Goal: Task Accomplishment & Management: Use online tool/utility

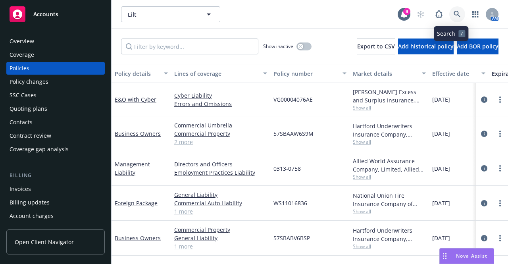
click at [453, 11] on icon at bounding box center [456, 14] width 7 height 7
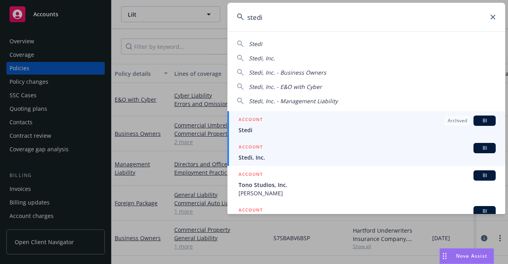
type input "stedi"
click at [310, 148] on div "ACCOUNT BI" at bounding box center [366, 148] width 257 height 10
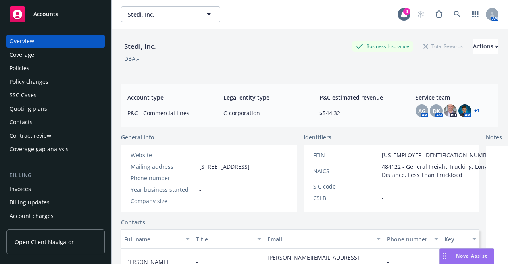
click at [60, 72] on div "Policies" at bounding box center [56, 68] width 92 height 13
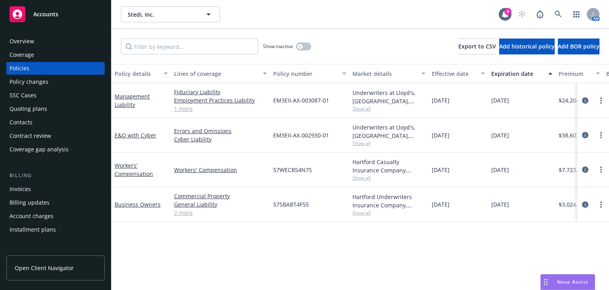
click at [37, 107] on div "Quoting plans" at bounding box center [29, 108] width 38 height 13
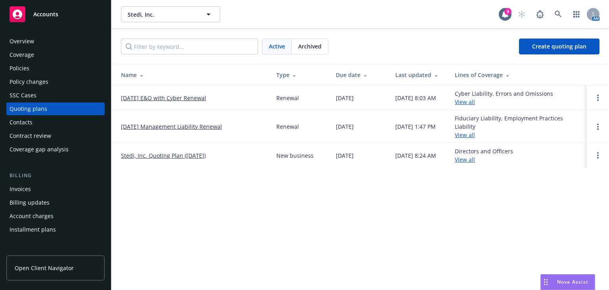
click at [186, 100] on link "10/15/25 E&O with Cyber Renewal" at bounding box center [163, 98] width 85 height 8
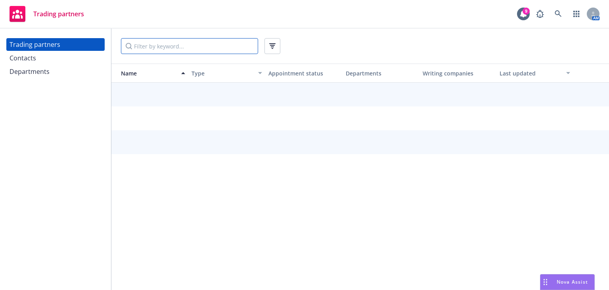
click at [180, 45] on input "Filter by keyword..." at bounding box center [189, 46] width 137 height 16
type input "[GEOGRAPHIC_DATA]"
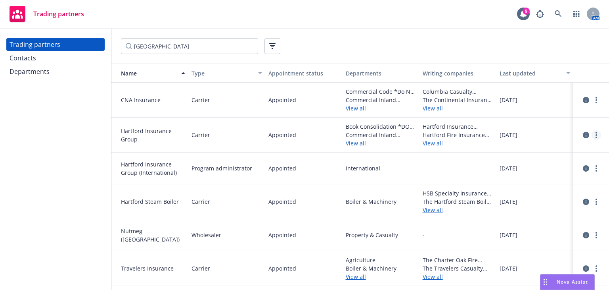
click at [596, 133] on icon "more" at bounding box center [597, 135] width 2 height 6
click at [588, 132] on icon "circleInformation" at bounding box center [586, 135] width 6 height 6
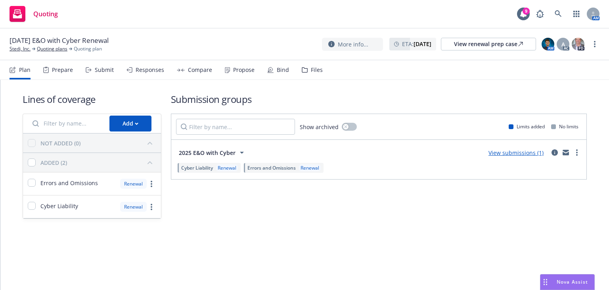
click at [305, 75] on div "Files" at bounding box center [312, 69] width 21 height 19
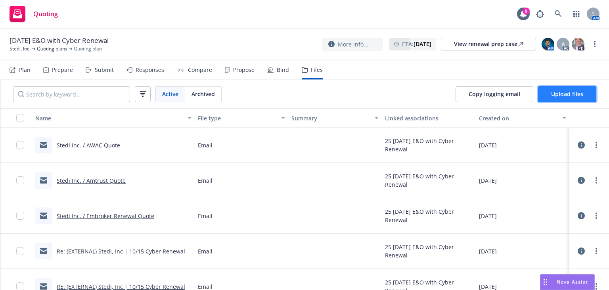
click at [544, 89] on button "Upload files" at bounding box center [567, 94] width 58 height 16
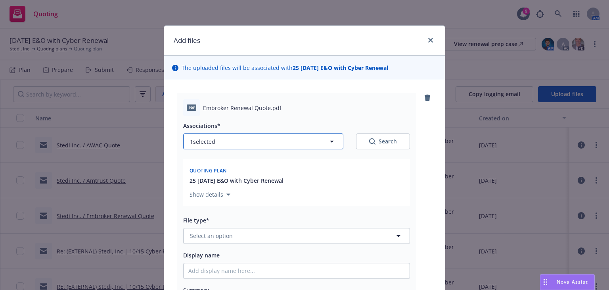
click at [309, 144] on button "1 selected" at bounding box center [263, 141] width 160 height 16
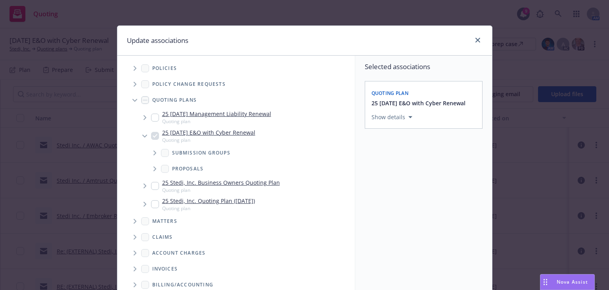
click at [151, 155] on span "Tree Example" at bounding box center [154, 152] width 13 height 13
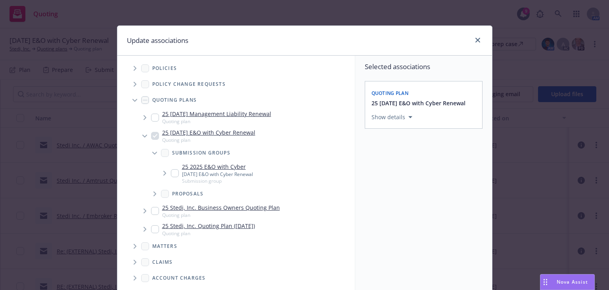
click at [163, 173] on icon "Tree Example" at bounding box center [164, 173] width 3 height 5
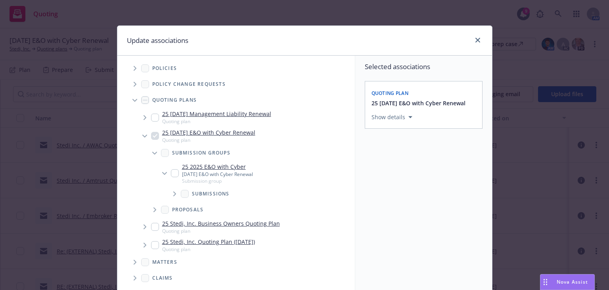
click at [168, 192] on span "Tree Example" at bounding box center [174, 193] width 13 height 13
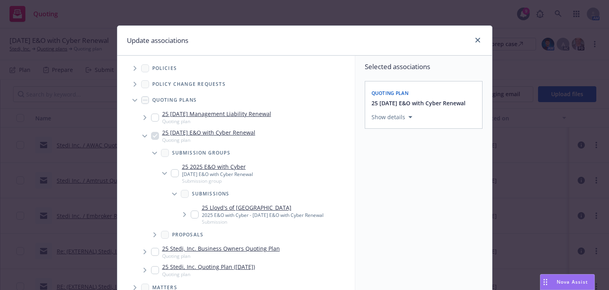
type textarea "x"
click at [171, 173] on input "Tree Example" at bounding box center [175, 173] width 8 height 8
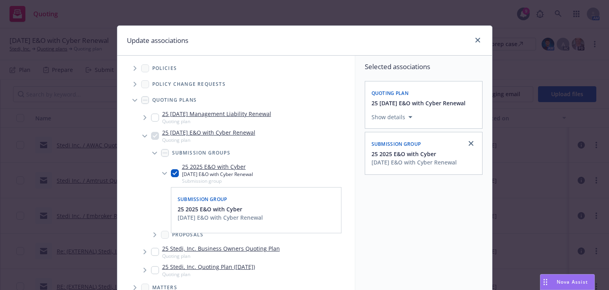
click at [171, 173] on input "Tree Example" at bounding box center [175, 173] width 8 height 8
checkbox input "false"
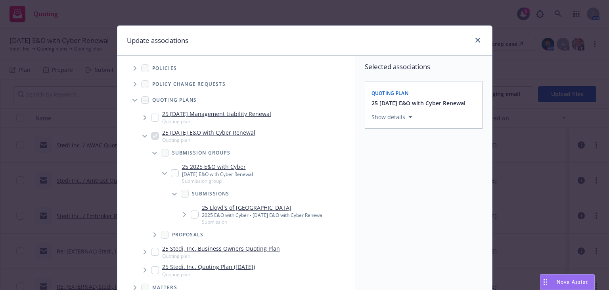
click at [470, 41] on div at bounding box center [476, 40] width 13 height 10
click at [476, 43] on link "close" at bounding box center [478, 40] width 10 height 10
type textarea "x"
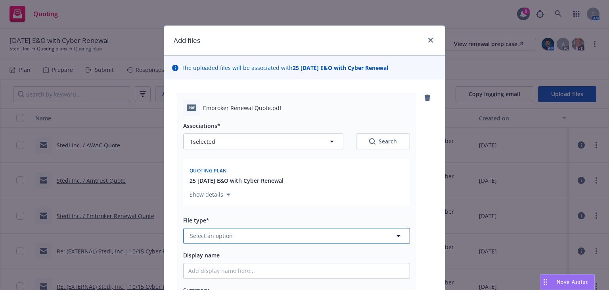
drag, startPoint x: 250, startPoint y: 240, endPoint x: 229, endPoint y: 232, distance: 22.0
click at [229, 232] on button "Select an option" at bounding box center [296, 236] width 227 height 16
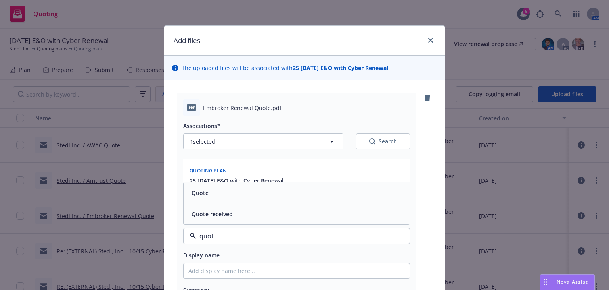
type input "quote"
click at [225, 198] on div "Quote" at bounding box center [297, 192] width 226 height 21
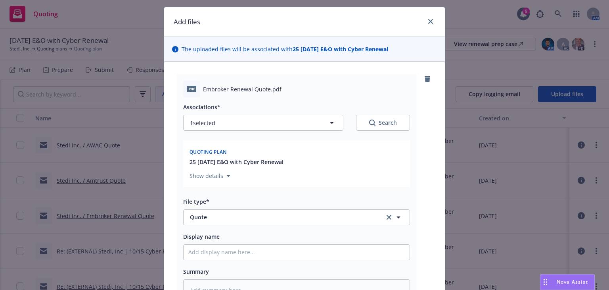
scroll to position [18, 0]
click at [214, 251] on input "Display name" at bounding box center [297, 252] width 226 height 15
type textarea "x"
type input "E"
type textarea "x"
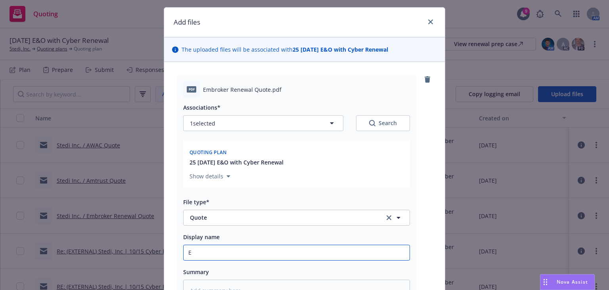
type input "Em"
type textarea "x"
type input "Emb"
type textarea "x"
type input "Embr"
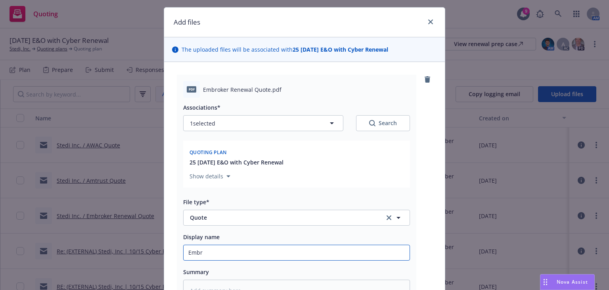
type textarea "x"
type input "Embro"
type textarea "x"
type input "Embrok"
type textarea "x"
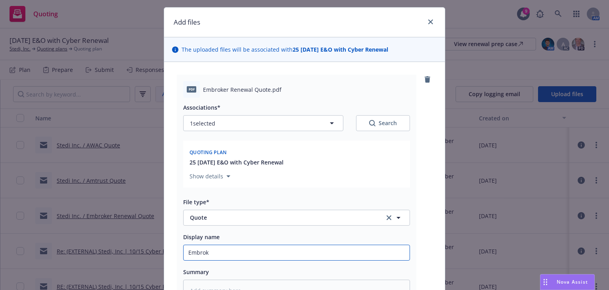
type input "Embroke"
type textarea "x"
type input "Embroker"
type textarea "x"
type input "Embroker"
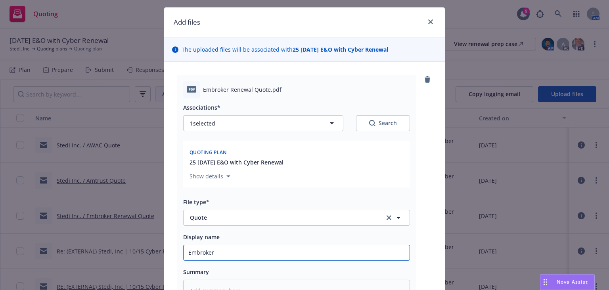
type textarea "x"
type input "Embroker R"
type textarea "x"
type input "Embroker RE"
type textarea "x"
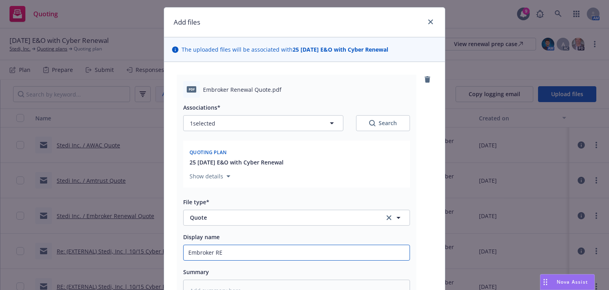
type input "Embroker REn"
type textarea "x"
type input "Embroker REne"
type textarea "x"
type input "Embroker REnew"
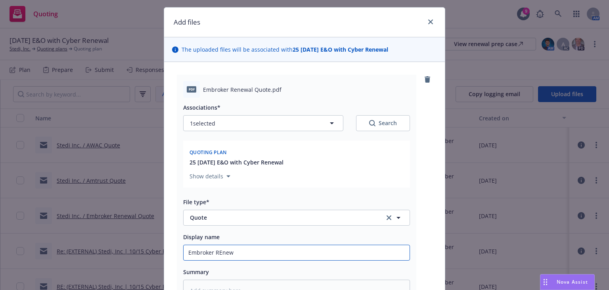
type textarea "x"
type input "Embroker REnewa"
type textarea "x"
type input "Embroker REnew"
type textarea "x"
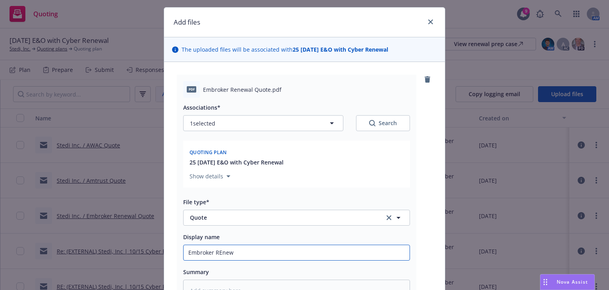
type input "Embroker REne"
type textarea "x"
type input "Embroker REn"
type textarea "x"
type input "Embroker RE"
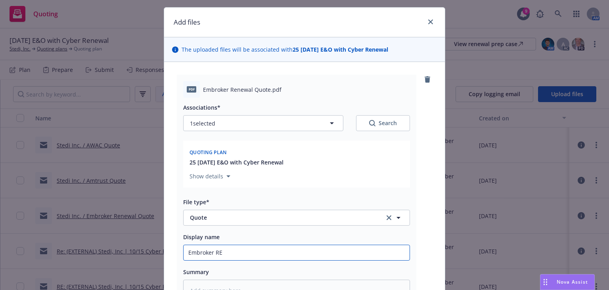
type textarea "x"
type input "Embroker R"
type textarea "x"
type input "Embroker Re"
type textarea "x"
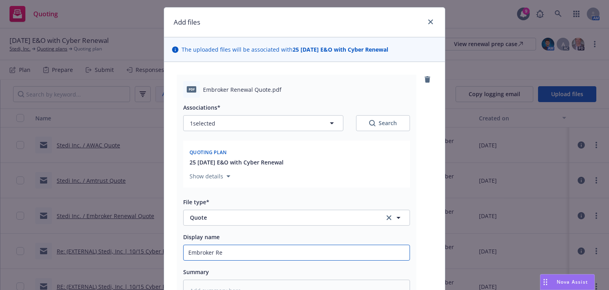
type input "Embroker Ren"
type textarea "x"
type input "Embroker Rene"
type textarea "x"
type input "Embroker Renew"
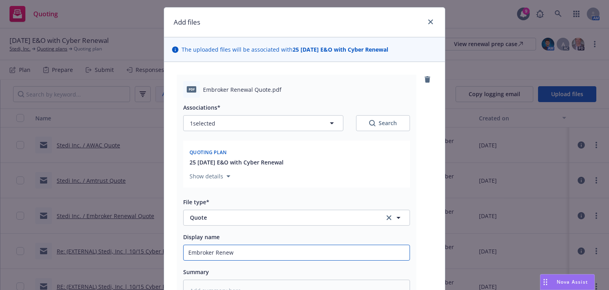
type textarea "x"
type input "Embroker Renewa"
type textarea "x"
type input "Embroker Renewal"
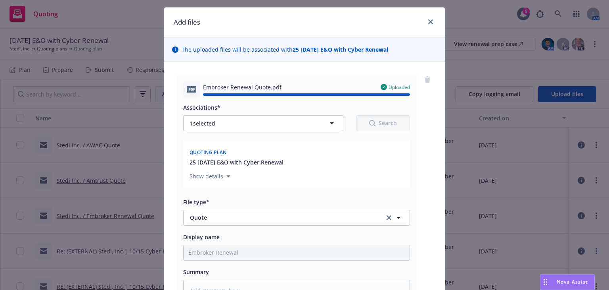
type textarea "x"
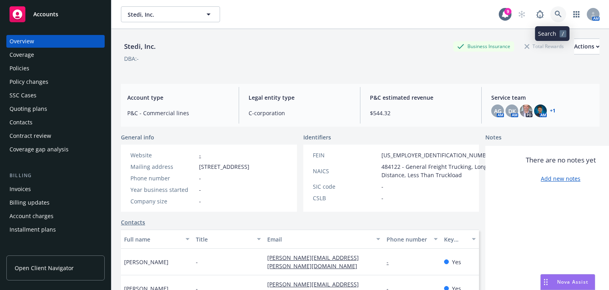
click at [555, 15] on icon at bounding box center [558, 14] width 7 height 7
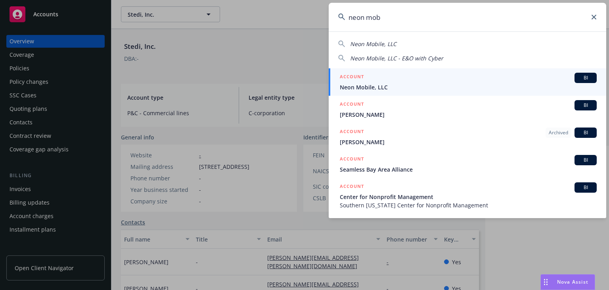
type input "neon mob"
click at [408, 89] on span "Neon Mobile, LLC" at bounding box center [468, 87] width 257 height 8
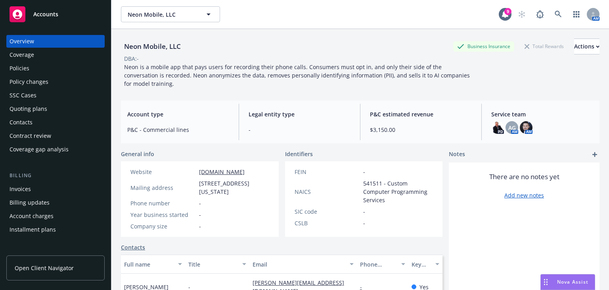
click at [44, 108] on div "Quoting plans" at bounding box center [29, 108] width 38 height 13
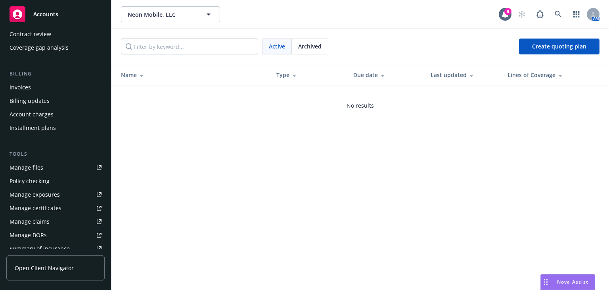
scroll to position [102, 0]
click at [552, 13] on link at bounding box center [559, 14] width 16 height 16
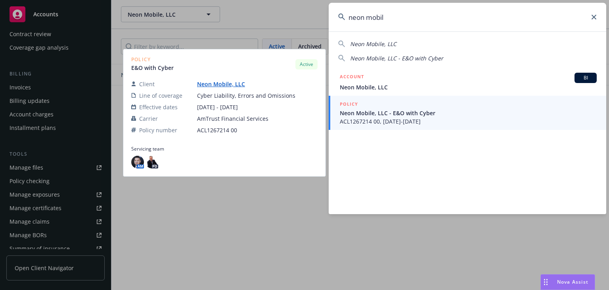
type input "neon mobil"
click at [450, 124] on span "ACL1267214 00, 08/28/2025-08/28/2026" at bounding box center [468, 121] width 257 height 8
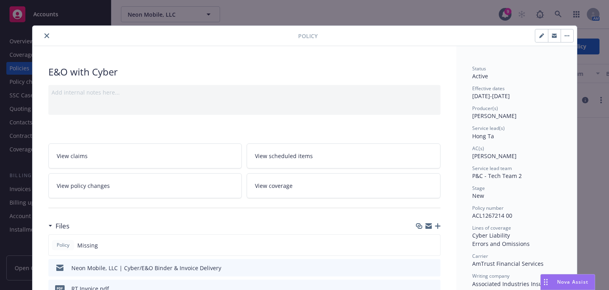
click at [44, 37] on icon "close" at bounding box center [46, 35] width 5 height 5
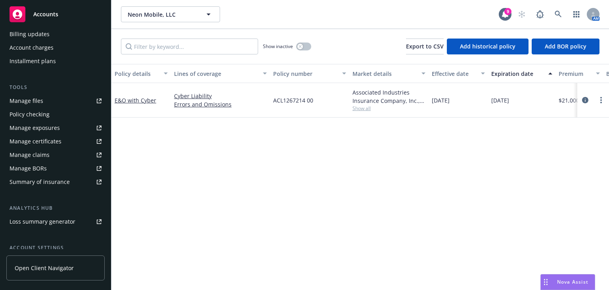
scroll to position [169, 0]
click at [55, 102] on link "Manage files" at bounding box center [55, 100] width 98 height 13
